Goal: Transaction & Acquisition: Book appointment/travel/reservation

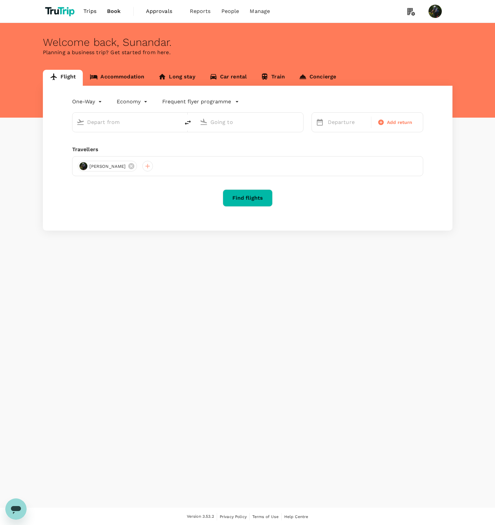
type input "Soekarno-Hatta Intl (CGK)"
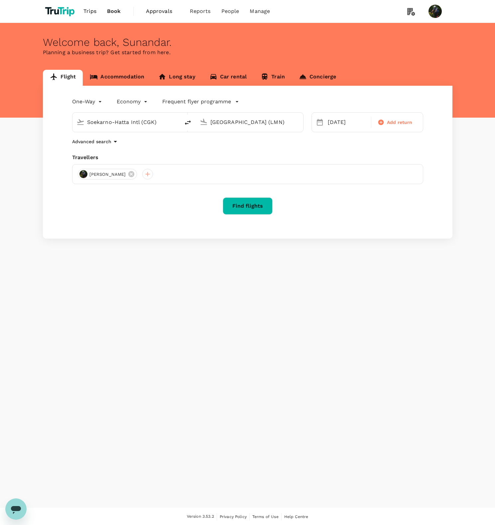
click at [229, 123] on input "[GEOGRAPHIC_DATA] (LMN)" at bounding box center [249, 122] width 79 height 10
click at [263, 144] on div "[GEOGRAPHIC_DATA] Intl KUL" at bounding box center [254, 148] width 142 height 10
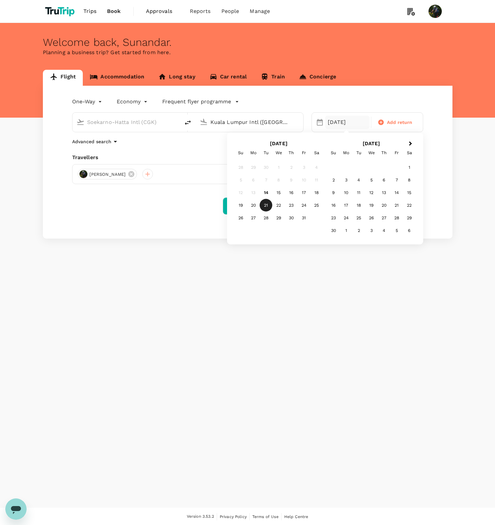
type input "Kuala Lumpur Intl ([GEOGRAPHIC_DATA])"
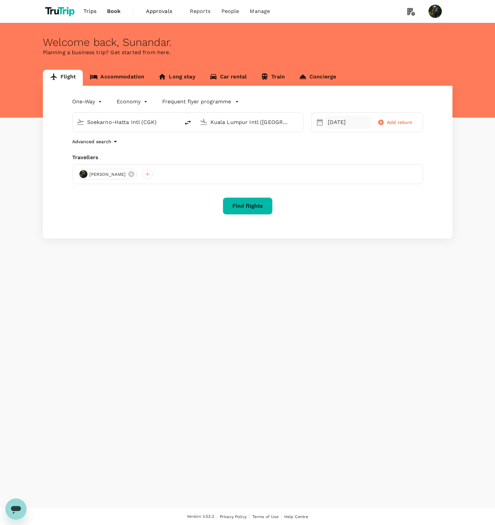
click at [347, 119] on div "[DATE]" at bounding box center [347, 122] width 45 height 13
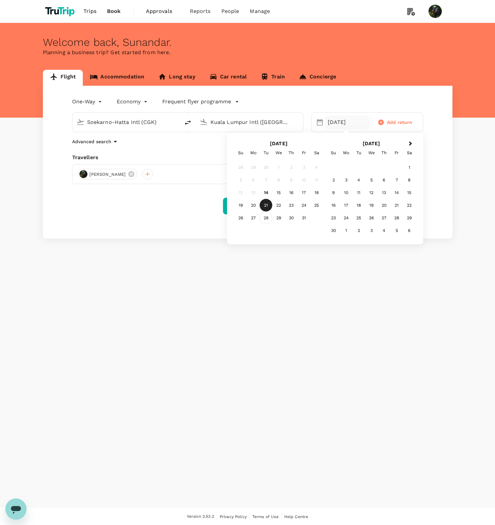
click at [266, 217] on div "28" at bounding box center [265, 218] width 13 height 13
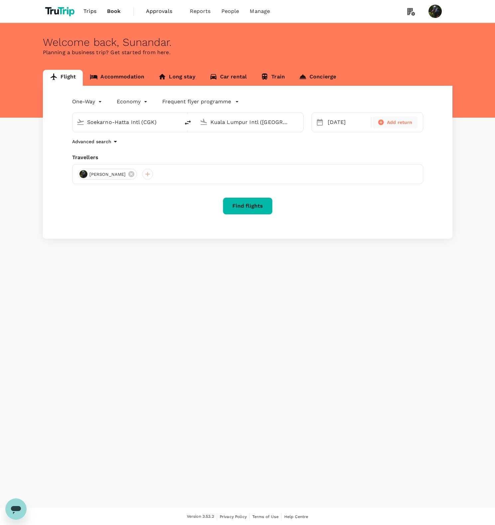
click at [399, 121] on span "Add return" at bounding box center [400, 122] width 26 height 7
type input "roundtrip"
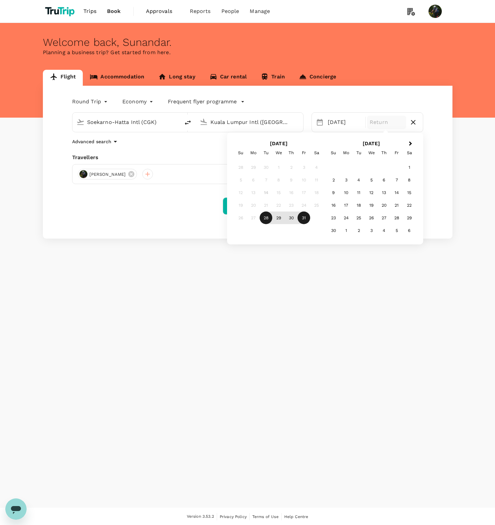
click at [301, 218] on div "31" at bounding box center [303, 218] width 13 height 13
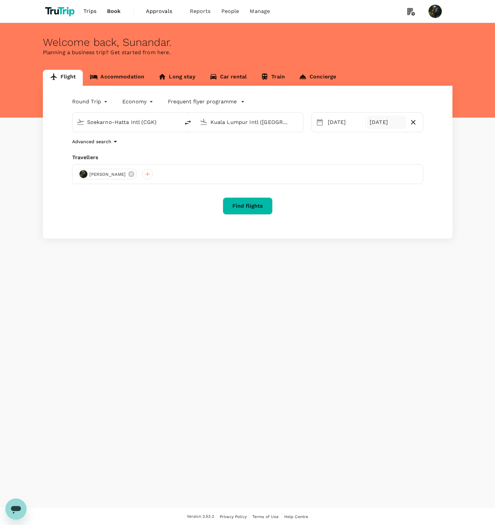
click at [255, 202] on button "Find flights" at bounding box center [248, 205] width 50 height 17
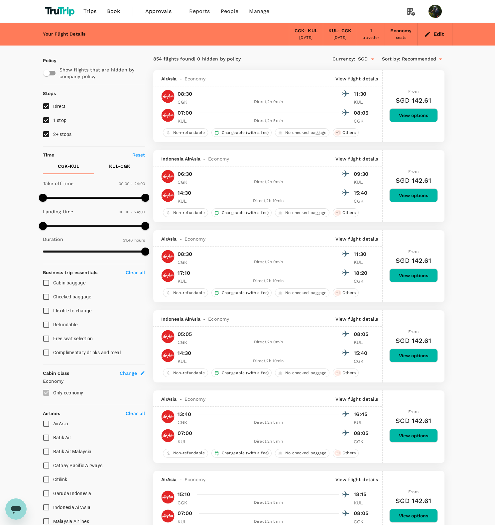
type input "1900"
click at [116, 13] on span "Book" at bounding box center [113, 11] width 13 height 8
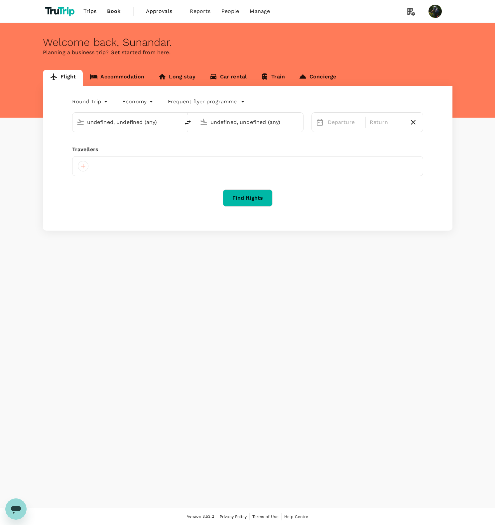
type input "Soekarno-Hatta Intl (CGK)"
type input "Kuala Lumpur Intl ([GEOGRAPHIC_DATA])"
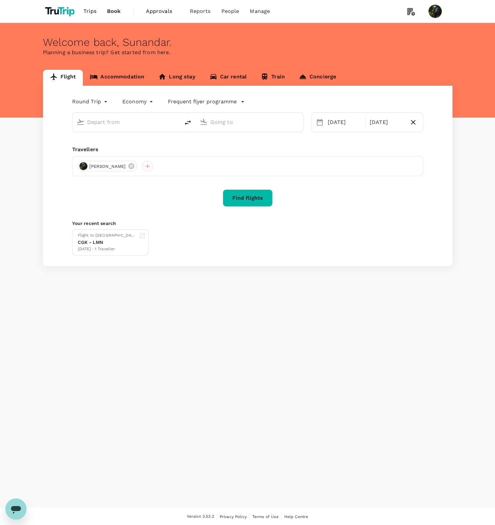
type input "Soekarno-Hatta Intl (CGK)"
type input "Kuala Lumpur Intl ([GEOGRAPHIC_DATA])"
type input "Soekarno-Hatta Intl (CGK)"
type input "Kuala Lumpur Intl ([GEOGRAPHIC_DATA])"
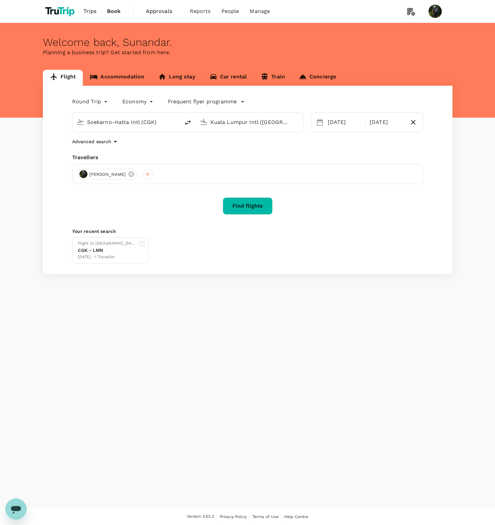
click at [105, 142] on p "Advanced search" at bounding box center [91, 141] width 39 height 7
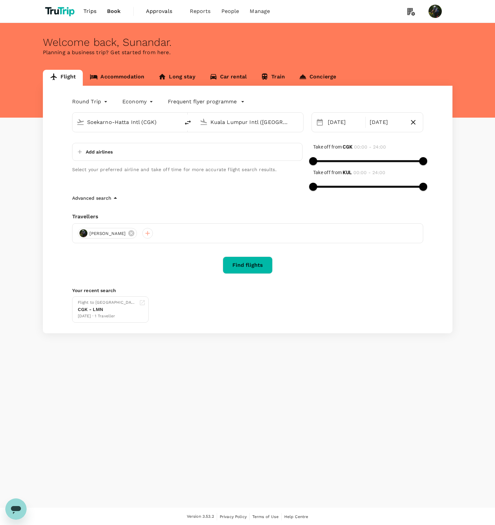
click at [122, 156] on div "Add airlines" at bounding box center [187, 152] width 230 height 18
click at [107, 154] on p "Add airlines" at bounding box center [99, 151] width 27 height 7
type input "[DEMOGRAPHIC_DATA]"
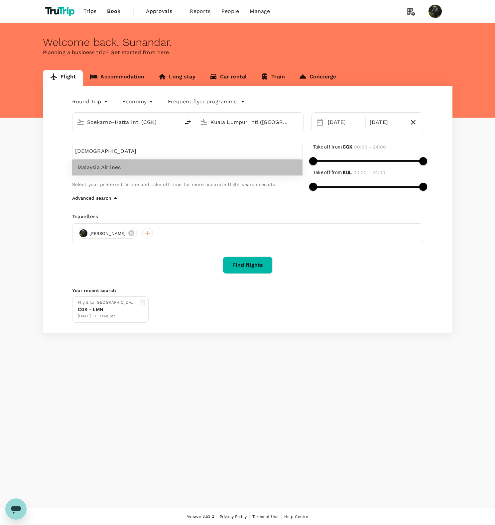
click at [122, 171] on span "Malaysia Airlines" at bounding box center [187, 167] width 220 height 8
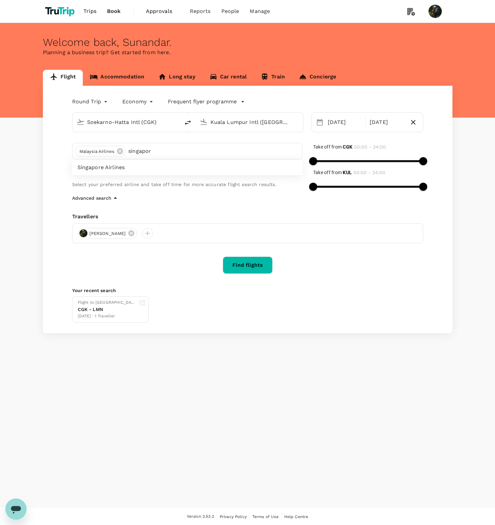
type input "singapor"
click at [113, 167] on span "Singapore Airlines" at bounding box center [187, 167] width 220 height 8
click at [245, 265] on button "Find flights" at bounding box center [248, 264] width 50 height 17
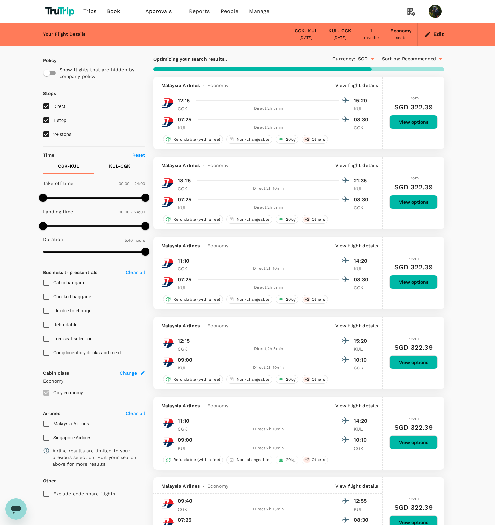
type input "450"
checkbox input "true"
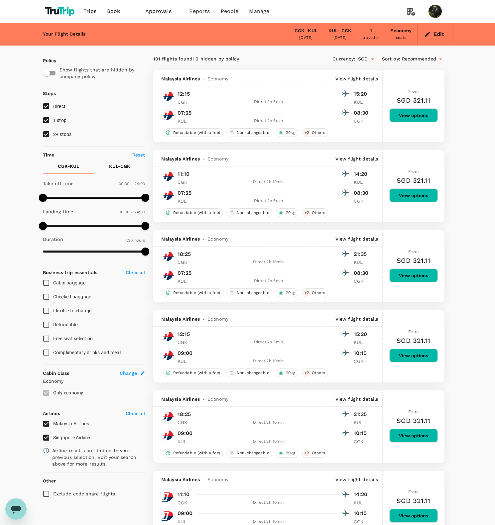
click at [439, 36] on button "Edit" at bounding box center [434, 34] width 24 height 11
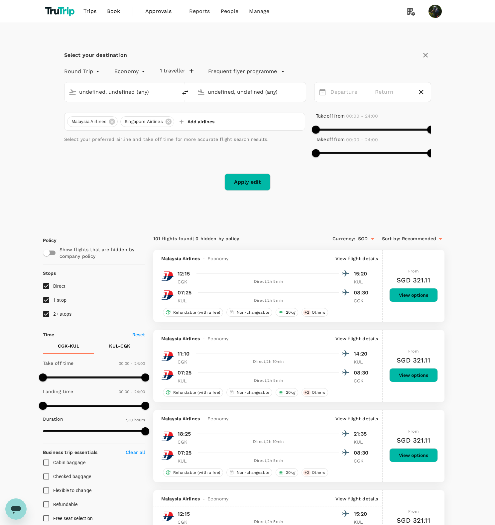
type input "Soekarno-Hatta Intl (CGK)"
type input "Kuala Lumpur Intl ([GEOGRAPHIC_DATA])"
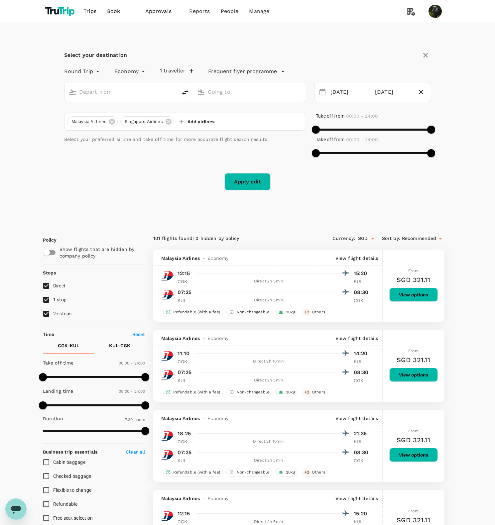
type input "Kuala Lumpur Intl ([GEOGRAPHIC_DATA])"
type input "Singapore Changi (SIN)"
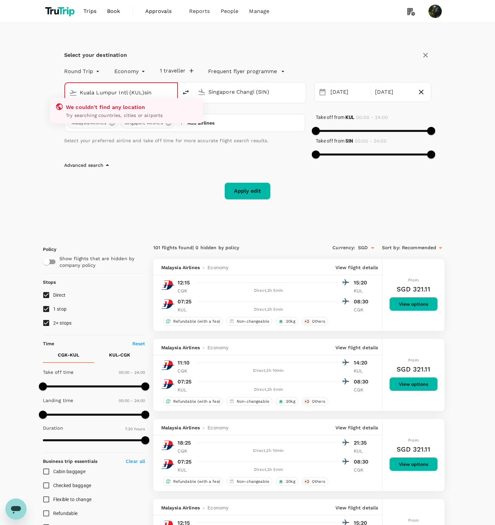
click at [126, 93] on input "Kuala Lumpur Intl (KUL)sin" at bounding box center [121, 92] width 83 height 10
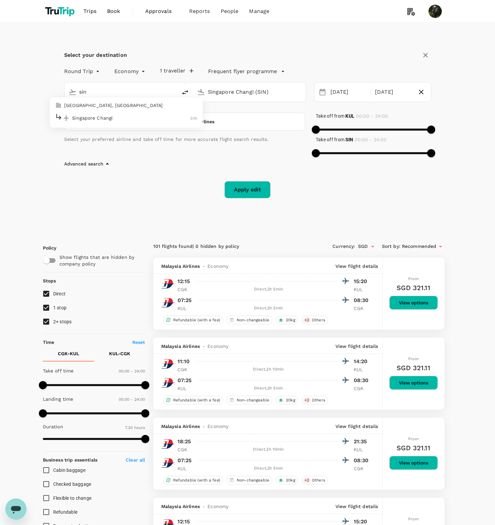
drag, startPoint x: 100, startPoint y: 117, endPoint x: 109, endPoint y: 115, distance: 9.1
click at [100, 117] on p "Singapore Changi" at bounding box center [131, 118] width 118 height 7
type input "Singapore Changi (SIN)"
click at [219, 90] on input "Singapore Changi (SIN)" at bounding box center [250, 92] width 84 height 10
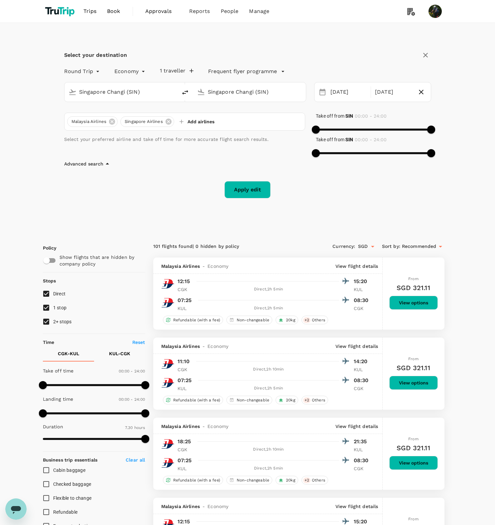
click at [219, 90] on input "Singapore Changi (SIN)" at bounding box center [250, 92] width 84 height 10
click at [241, 113] on div "[GEOGRAPHIC_DATA] Intl KUL" at bounding box center [254, 118] width 142 height 10
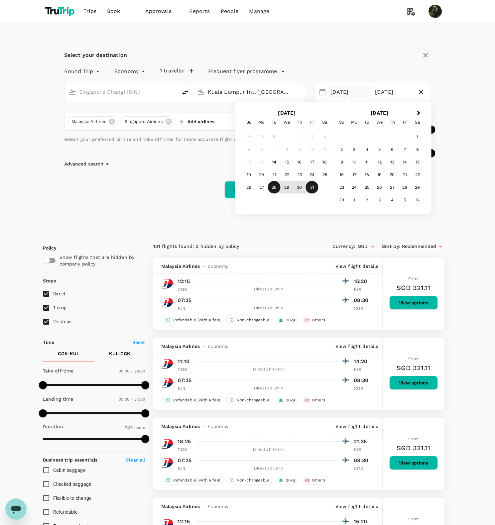
type input "Kuala Lumpur Intl ([GEOGRAPHIC_DATA])"
click at [273, 186] on div "28" at bounding box center [273, 187] width 13 height 13
click at [210, 201] on div "Select your destination Round Trip roundtrip Economy economy 1 traveller Freque…" at bounding box center [247, 128] width 409 height 210
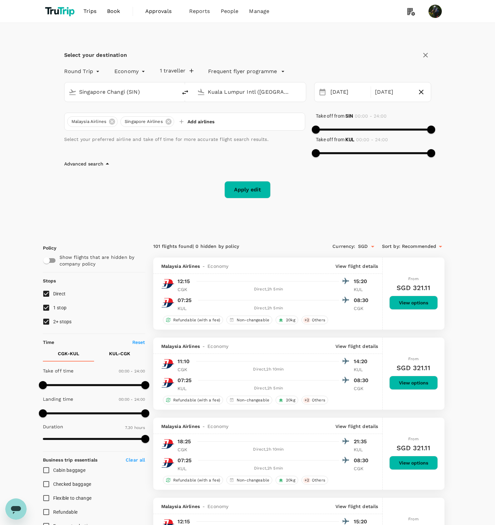
click at [250, 189] on button "Apply edit" at bounding box center [247, 189] width 46 height 17
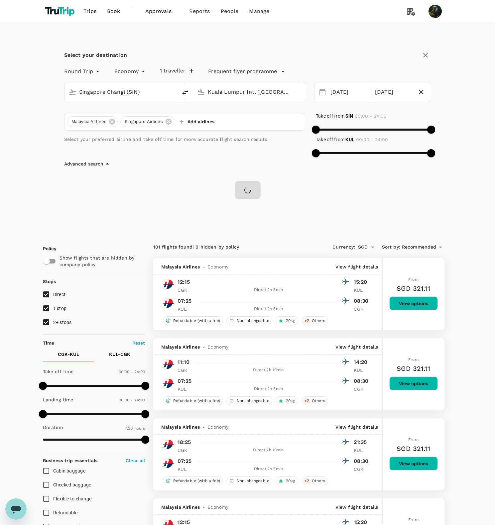
checkbox input "false"
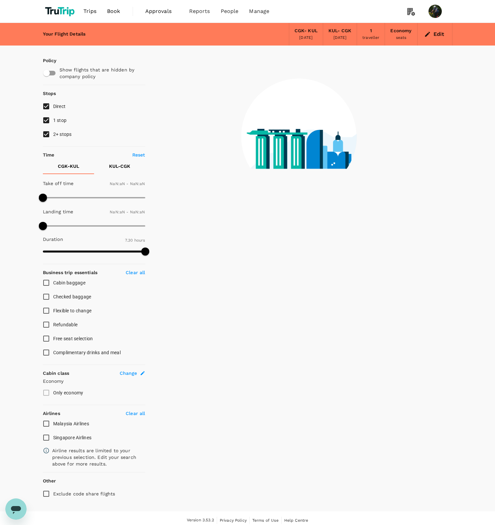
checkbox input "false"
type input "1440"
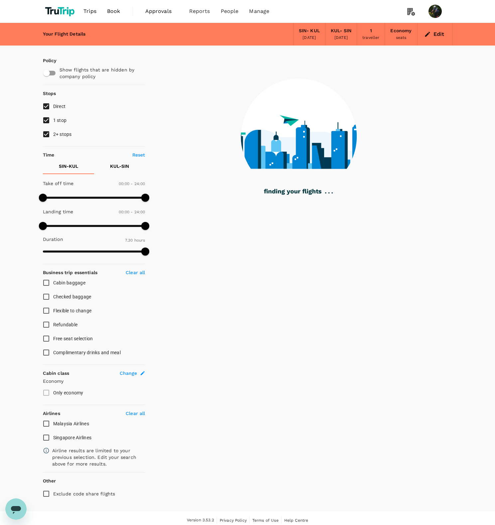
checkbox input "true"
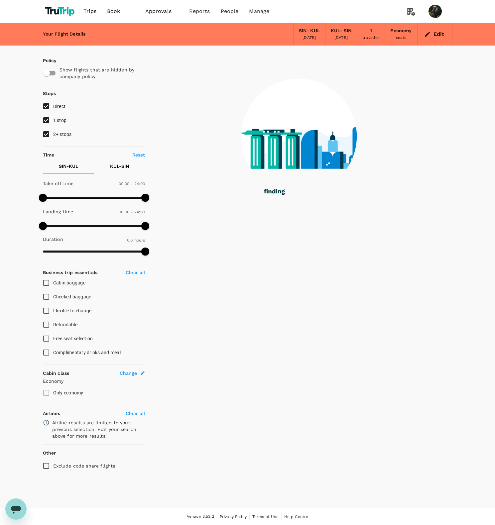
checkbox input "true"
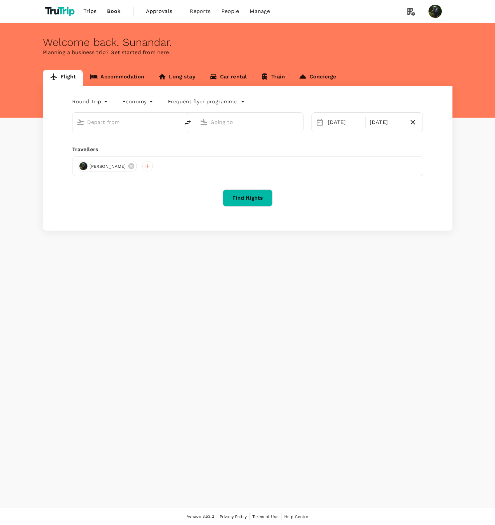
click at [132, 124] on input "text" at bounding box center [126, 122] width 79 height 10
type input "Soekarno-Hatta Intl (CGK)"
type input "Kuala Lumpur Intl ([GEOGRAPHIC_DATA])"
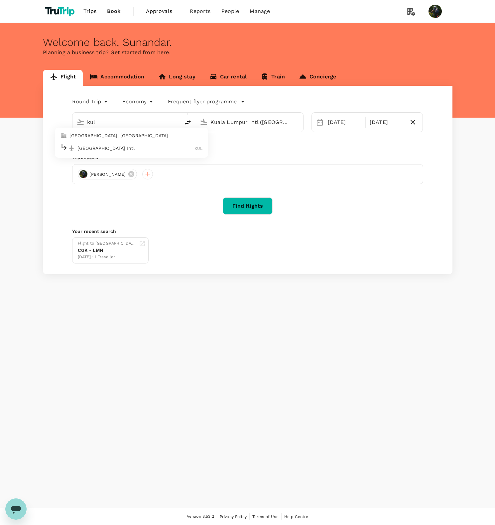
click at [119, 148] on p "[GEOGRAPHIC_DATA] Intl" at bounding box center [135, 148] width 117 height 7
type input "Kuala Lumpur Intl ([GEOGRAPHIC_DATA])"
click at [253, 123] on input "Kuala Lumpur Intl ([GEOGRAPHIC_DATA])" at bounding box center [249, 122] width 79 height 10
click at [254, 123] on input "Kuala Lumpur Intl ([GEOGRAPHIC_DATA])" at bounding box center [249, 122] width 79 height 10
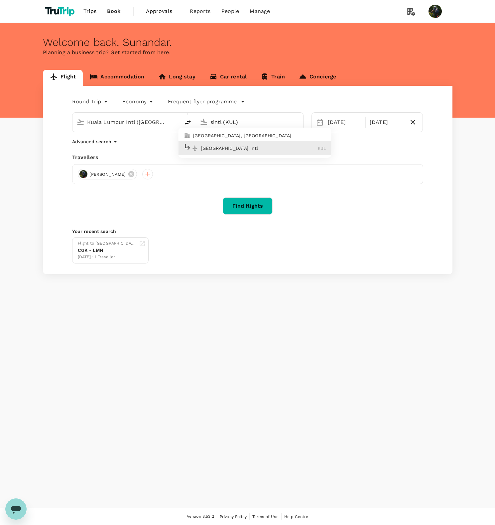
click at [282, 123] on input "sintl (KUL)" at bounding box center [249, 122] width 79 height 10
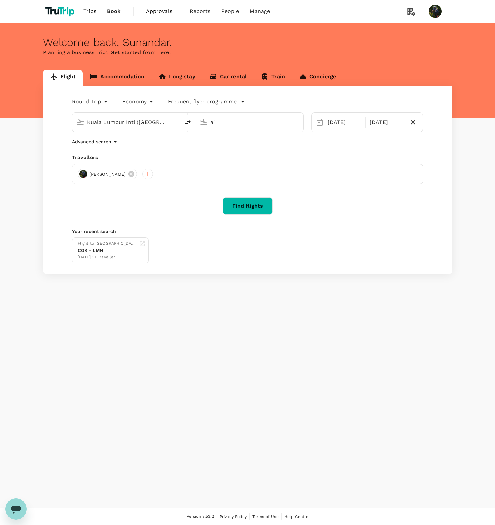
type input "a"
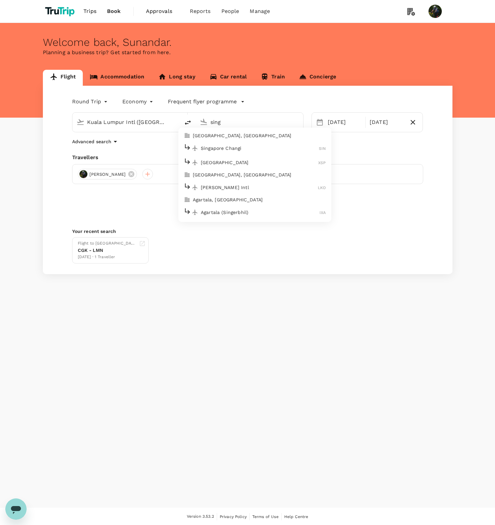
click at [237, 147] on p "Singapore Changi" at bounding box center [260, 148] width 118 height 7
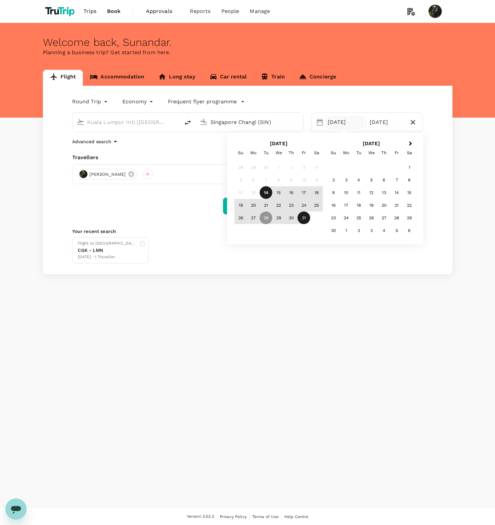
type input "Singapore Changi (SIN)"
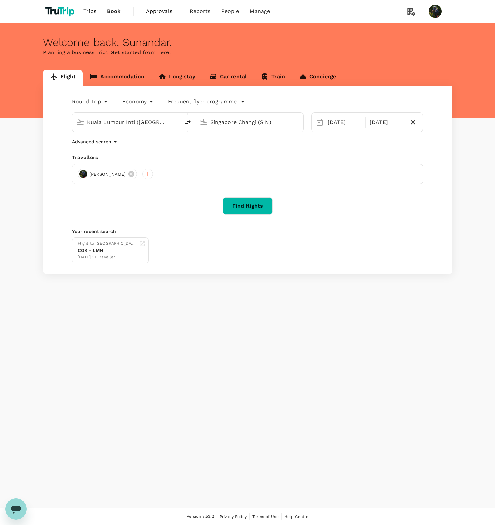
click at [312, 287] on div "Welcome back , Sunandar . Planning a business trip? Get started from here. Flig…" at bounding box center [247, 265] width 495 height 485
click at [107, 144] on p "Advanced search" at bounding box center [91, 141] width 39 height 7
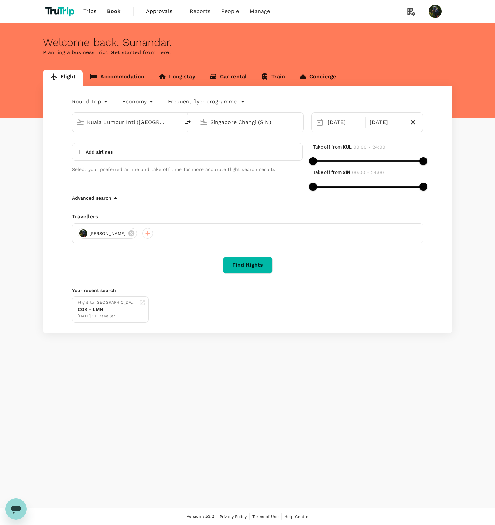
click at [90, 151] on p "Add airlines" at bounding box center [99, 151] width 27 height 7
type input "mh"
click at [91, 153] on input "mh" at bounding box center [107, 151] width 64 height 11
type input "malay"
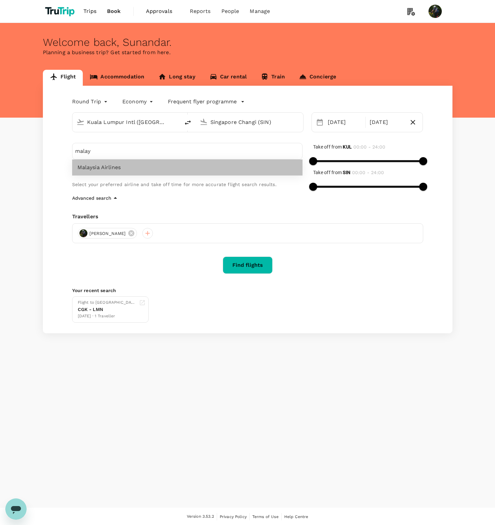
click at [104, 169] on span "Malaysia Airlines" at bounding box center [187, 167] width 220 height 8
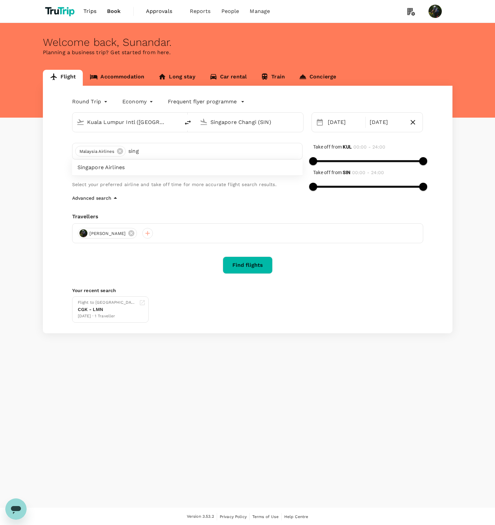
type input "sing"
click at [158, 170] on span "Singapore Airlines" at bounding box center [187, 167] width 220 height 8
click at [249, 267] on button "Find flights" at bounding box center [248, 264] width 50 height 17
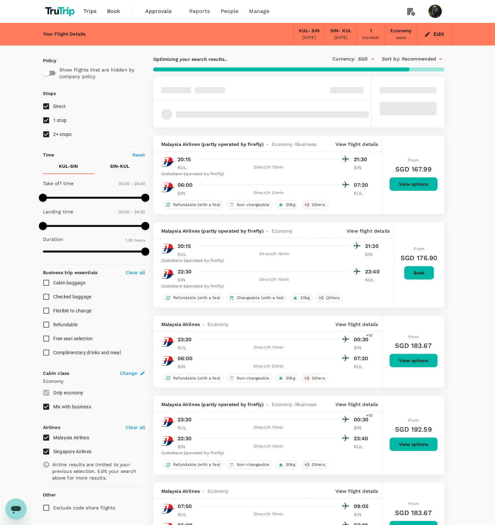
checkbox input "true"
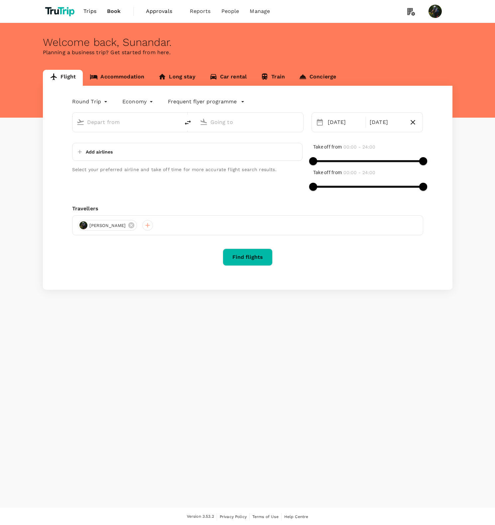
click at [97, 151] on p "Add airlines" at bounding box center [99, 151] width 27 height 7
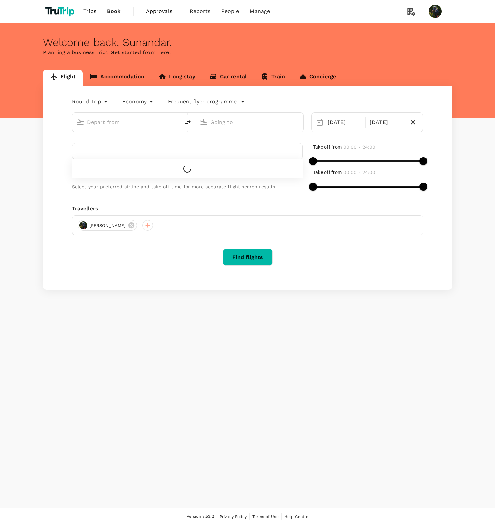
type input "Singapore Changi (SIN)"
type input "Kuala Lumpur Intl ([GEOGRAPHIC_DATA])"
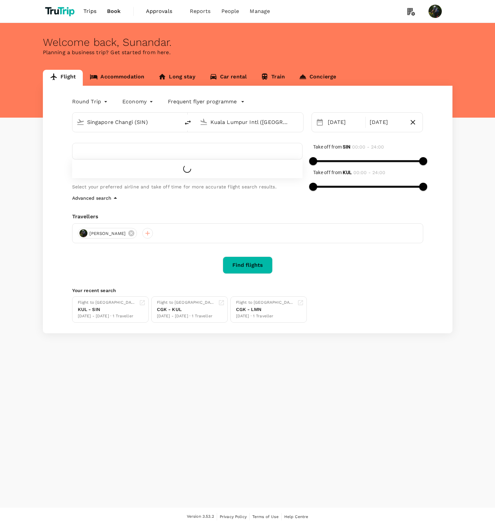
click at [222, 184] on p "Select your preferred airline and take off time for more accurate flight search…" at bounding box center [187, 186] width 230 height 7
